Goal: Find specific page/section: Find specific page/section

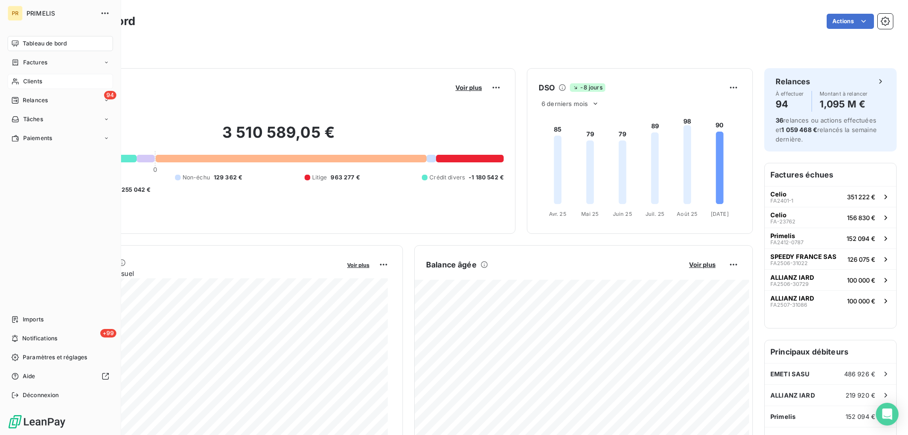
click at [35, 82] on span "Clients" at bounding box center [32, 81] width 19 height 9
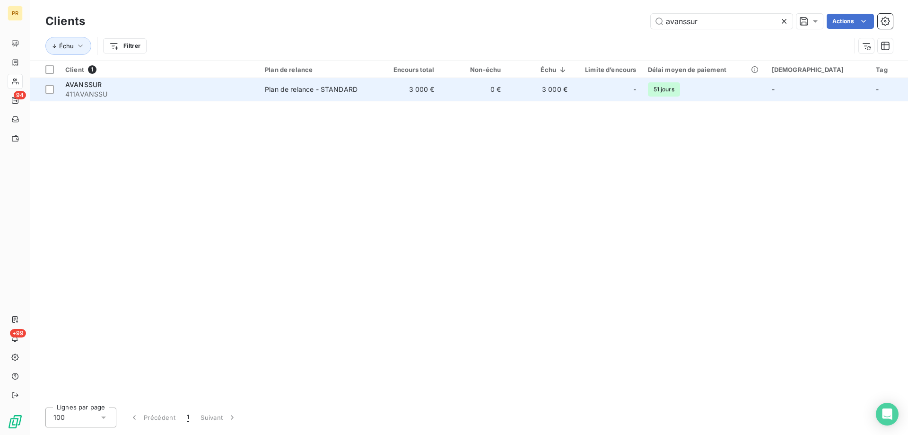
type input "avanssur"
click at [98, 84] on span "AVANSSUR" at bounding box center [83, 84] width 36 height 8
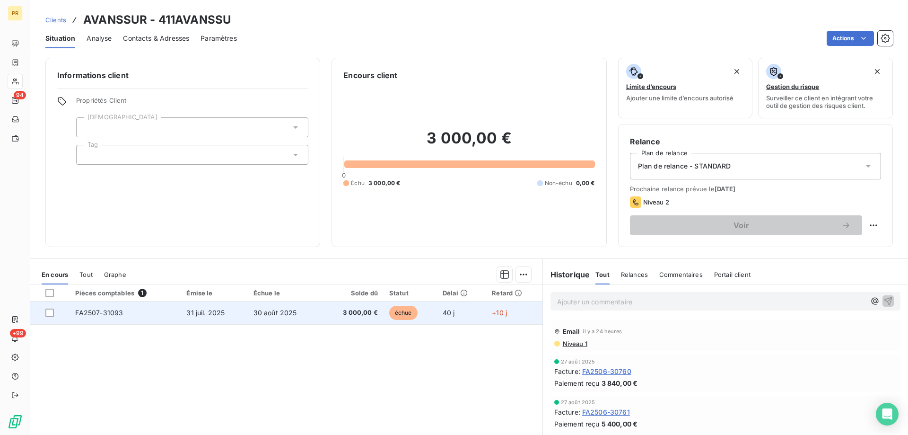
click at [117, 316] on span "FA2507-31093" at bounding box center [99, 312] width 48 height 8
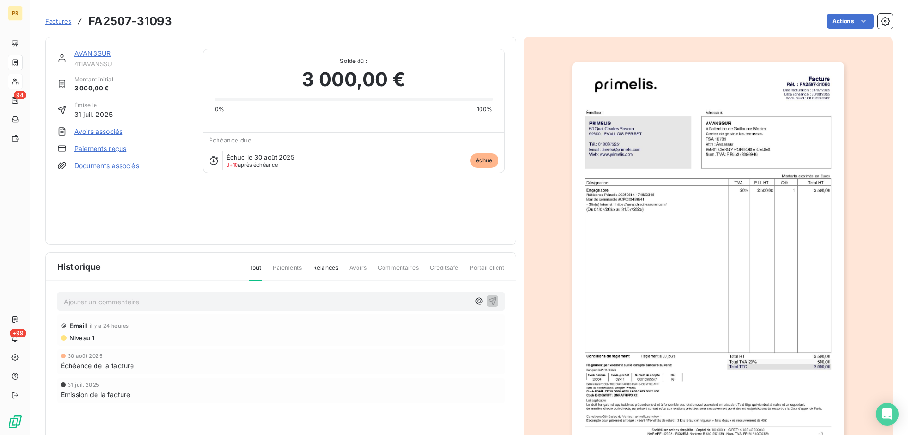
click at [694, 240] on img "button" at bounding box center [708, 254] width 272 height 385
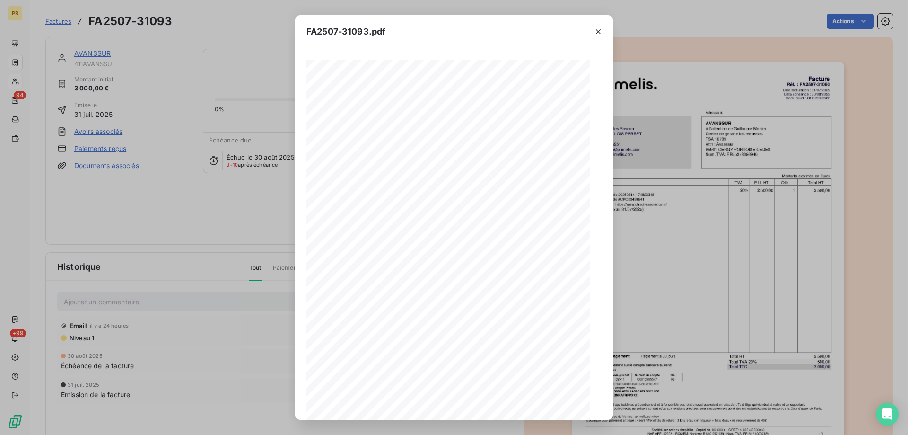
click at [694, 240] on div "FA2507-31093.pdf 1 sur 1" at bounding box center [454, 217] width 908 height 435
